Goal: Transaction & Acquisition: Purchase product/service

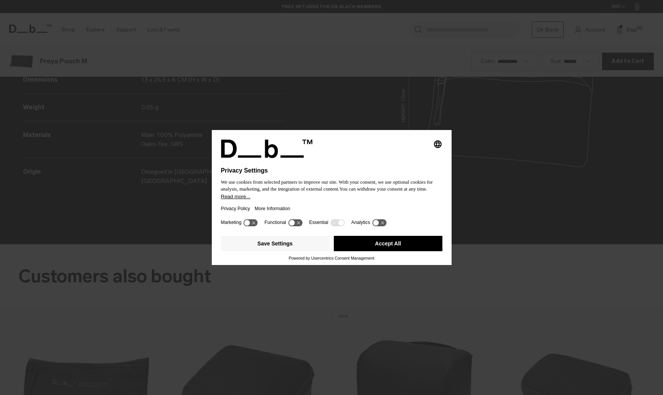
scroll to position [1186, 0]
